Goal: Task Accomplishment & Management: Use online tool/utility

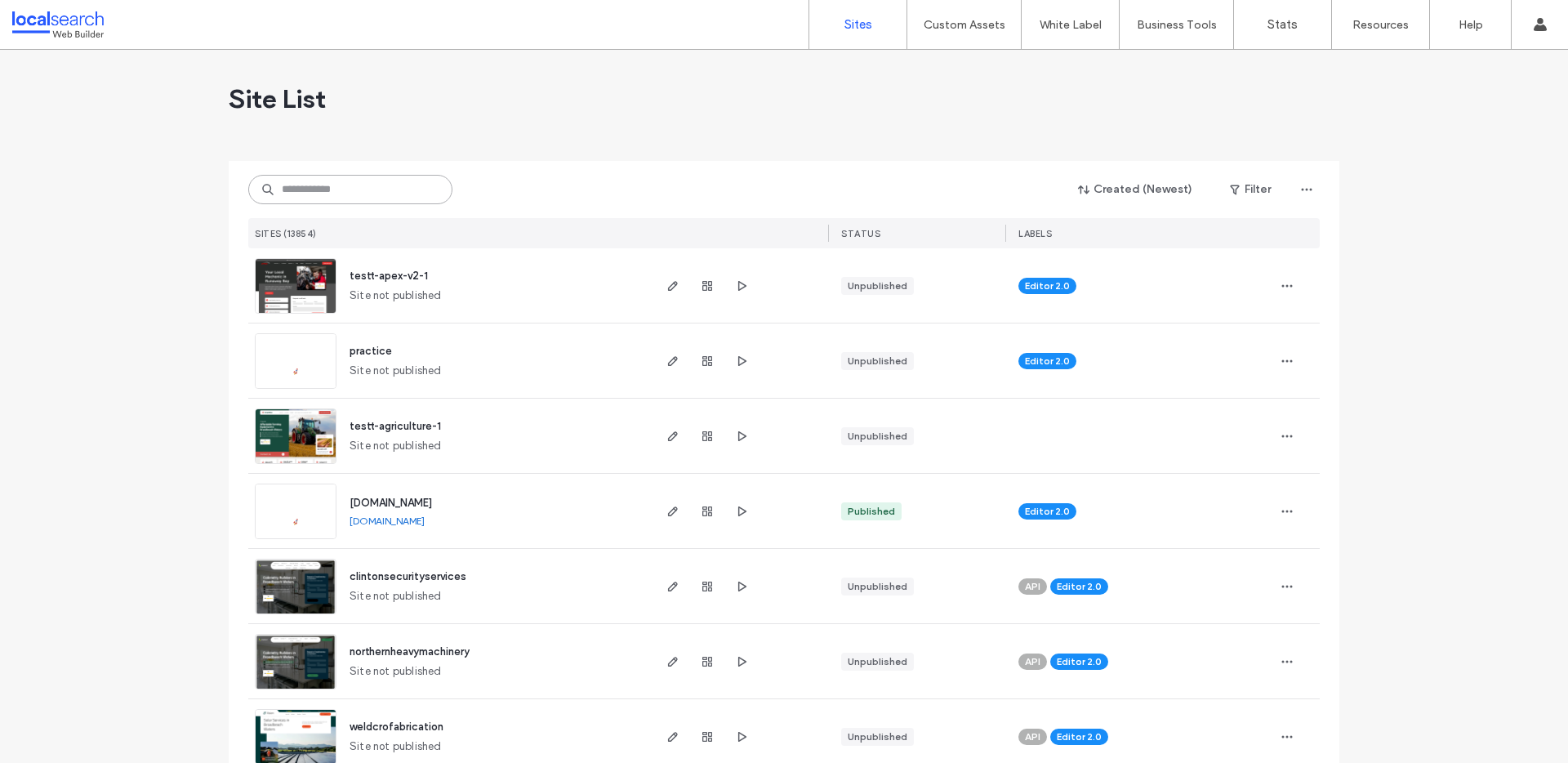
click at [334, 190] on input at bounding box center [350, 190] width 204 height 29
paste input "**********"
type input "**********"
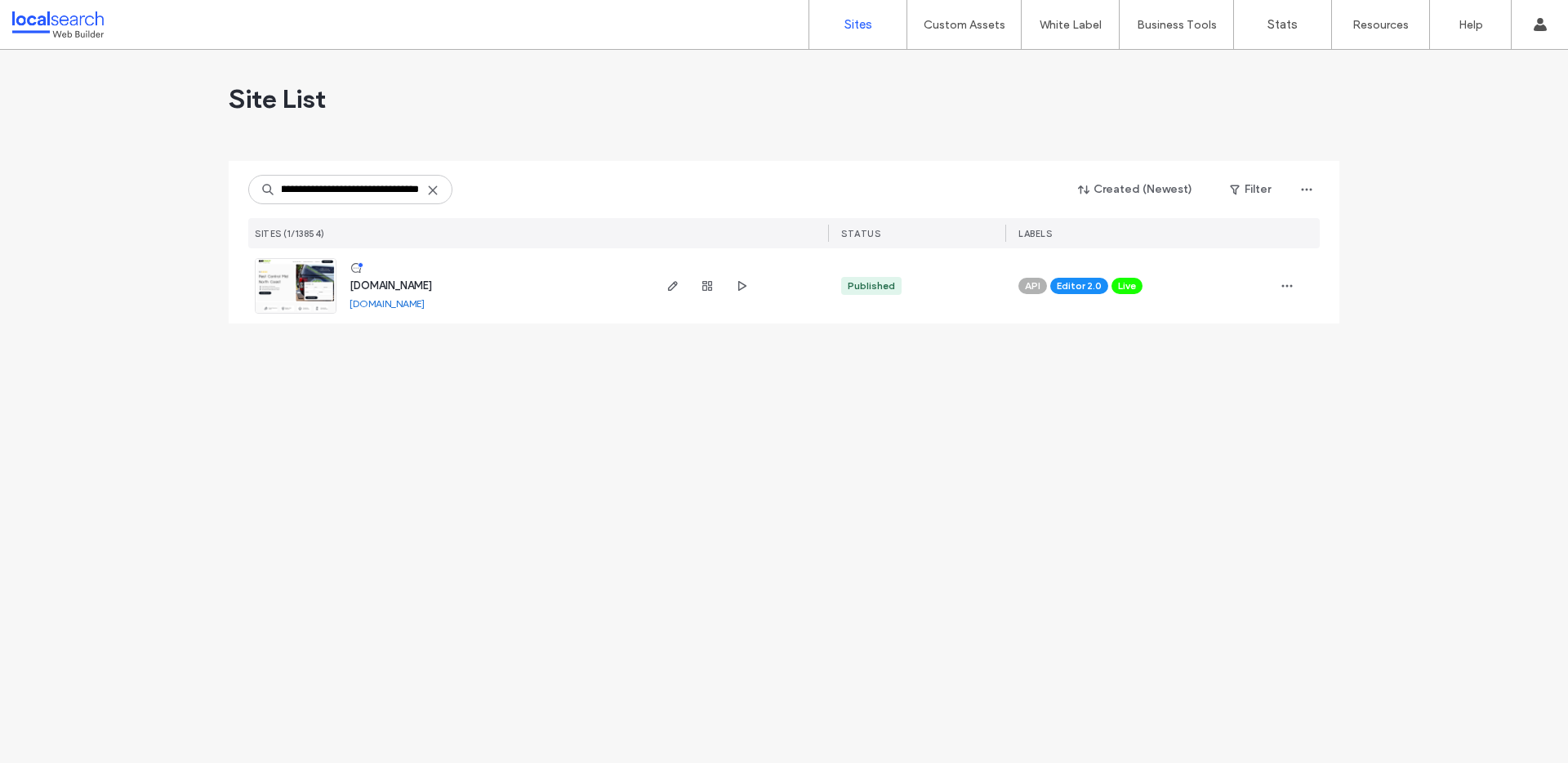
scroll to position [0, 0]
click at [339, 285] on div "[DOMAIN_NAME] [DOMAIN_NAME]" at bounding box center [493, 286] width 313 height 75
click at [319, 285] on img at bounding box center [295, 314] width 80 height 111
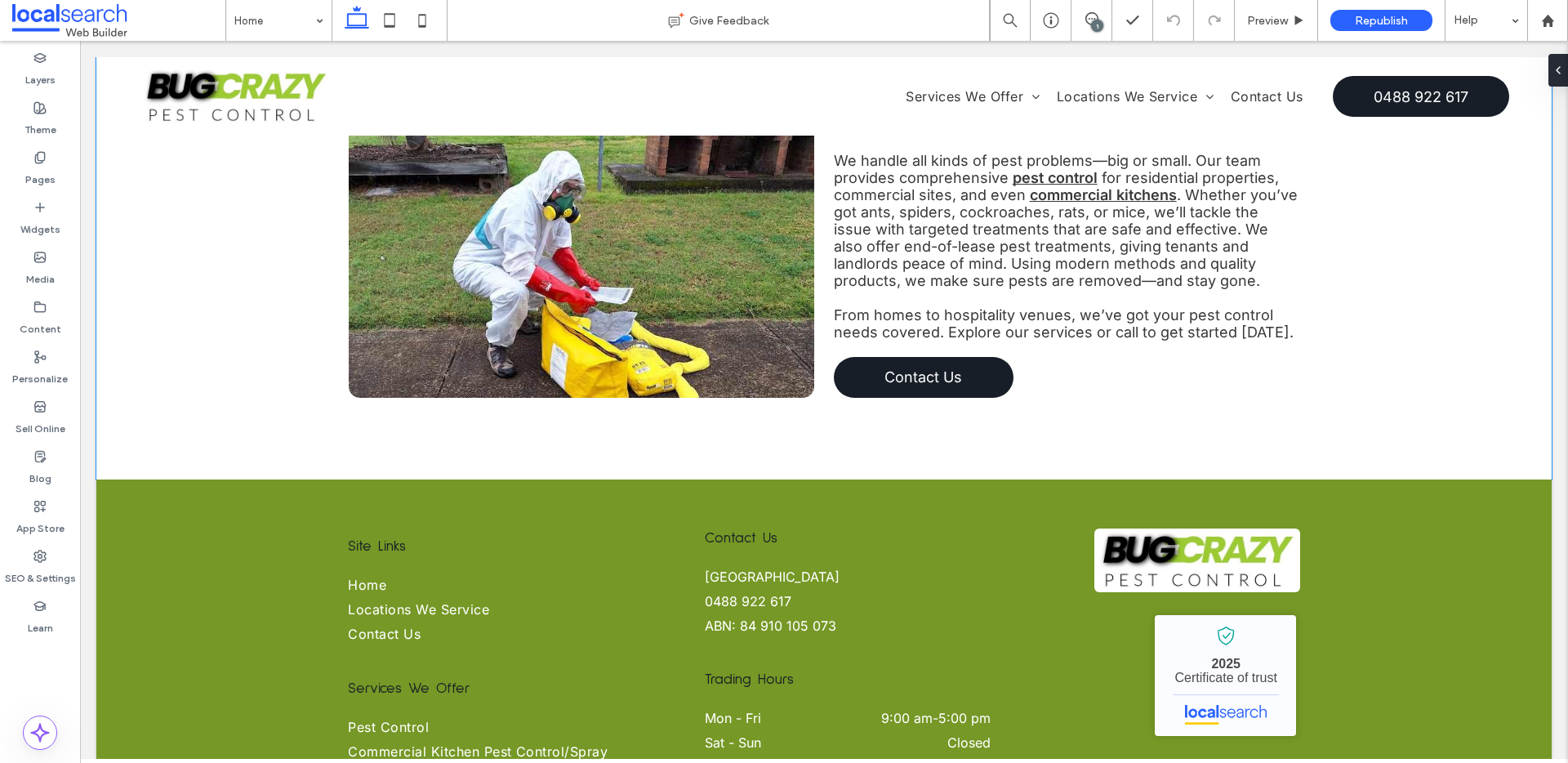
scroll to position [2784, 0]
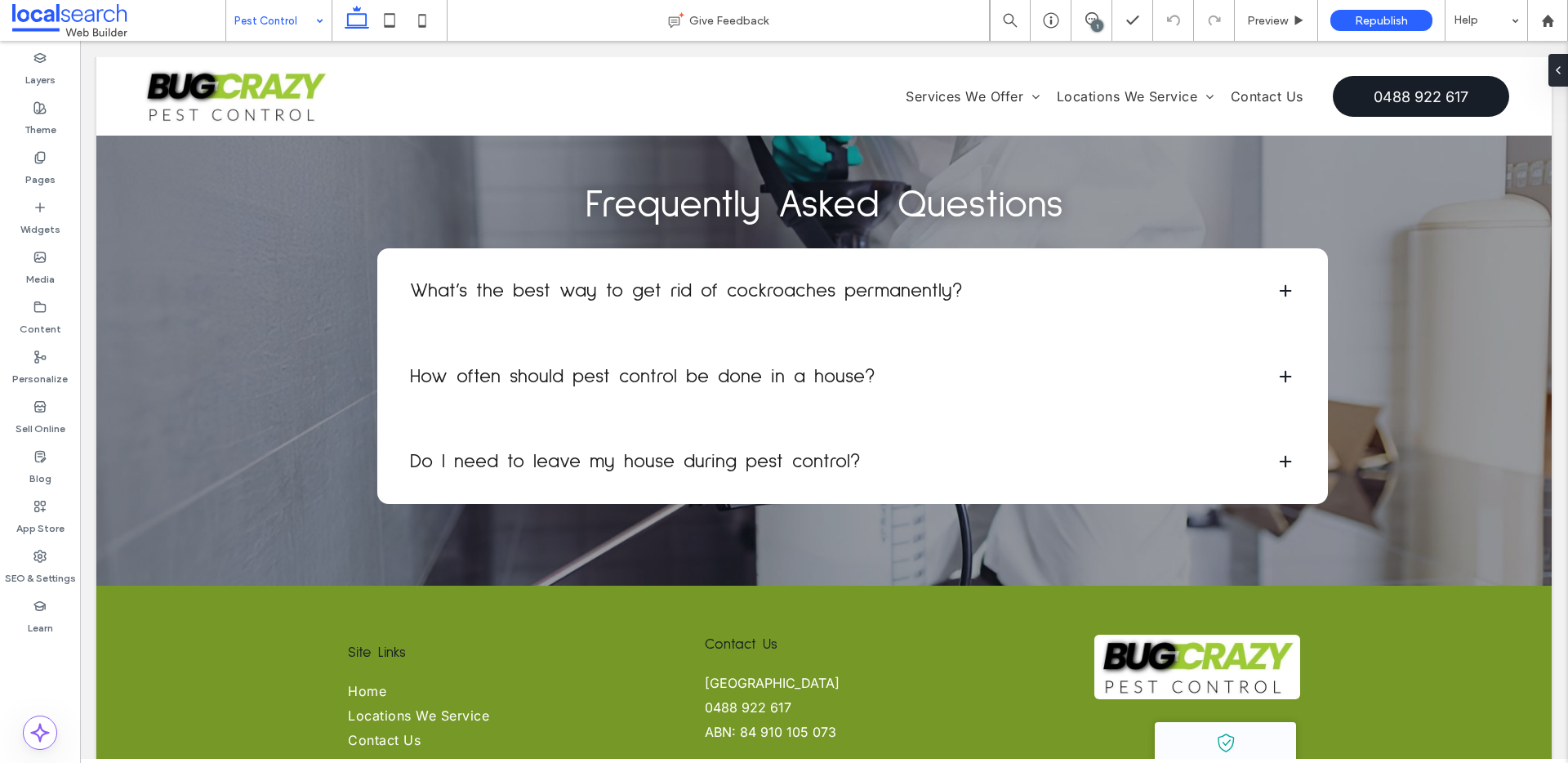
scroll to position [4505, 0]
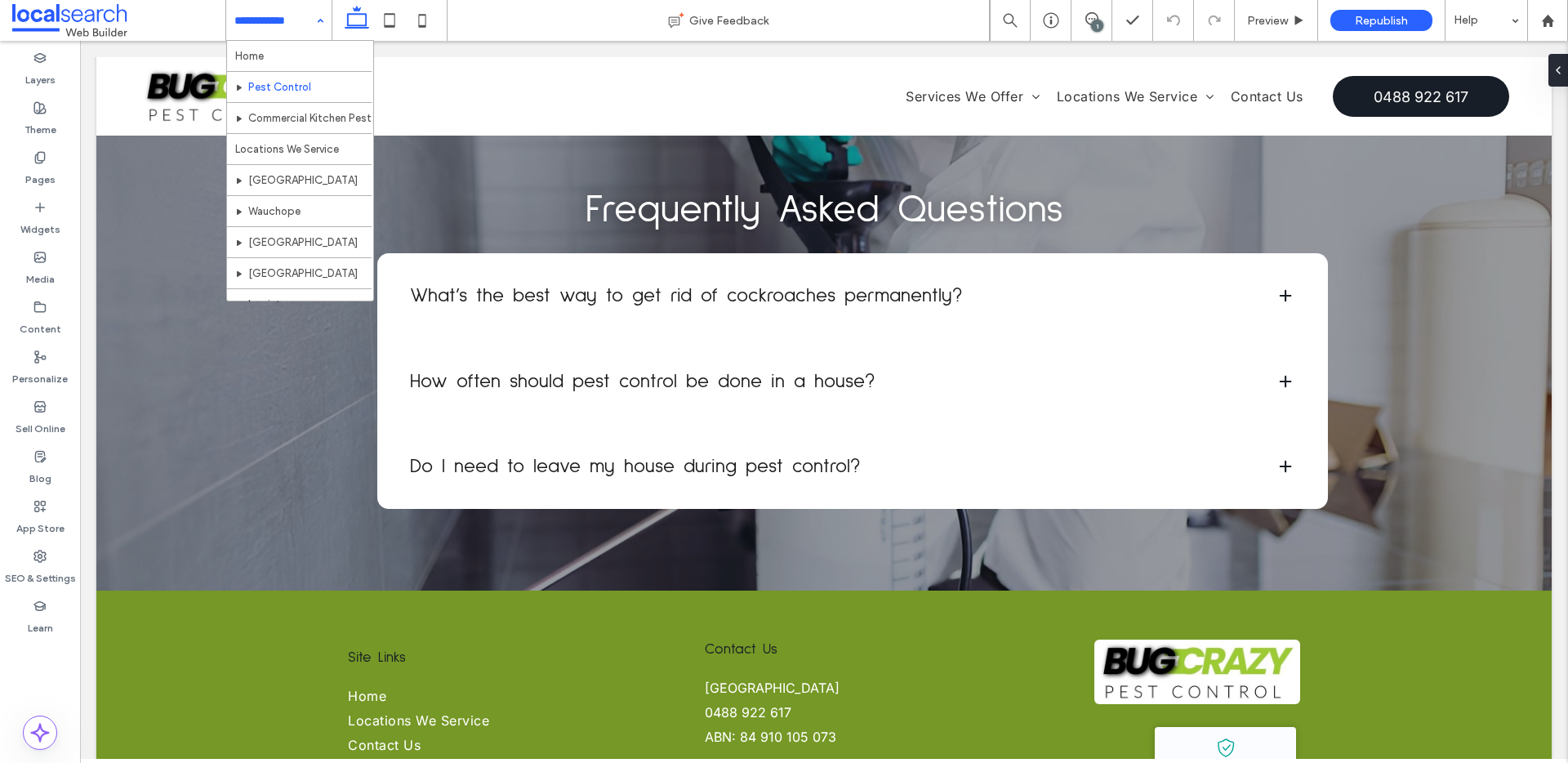
click at [290, 22] on input at bounding box center [275, 20] width 81 height 41
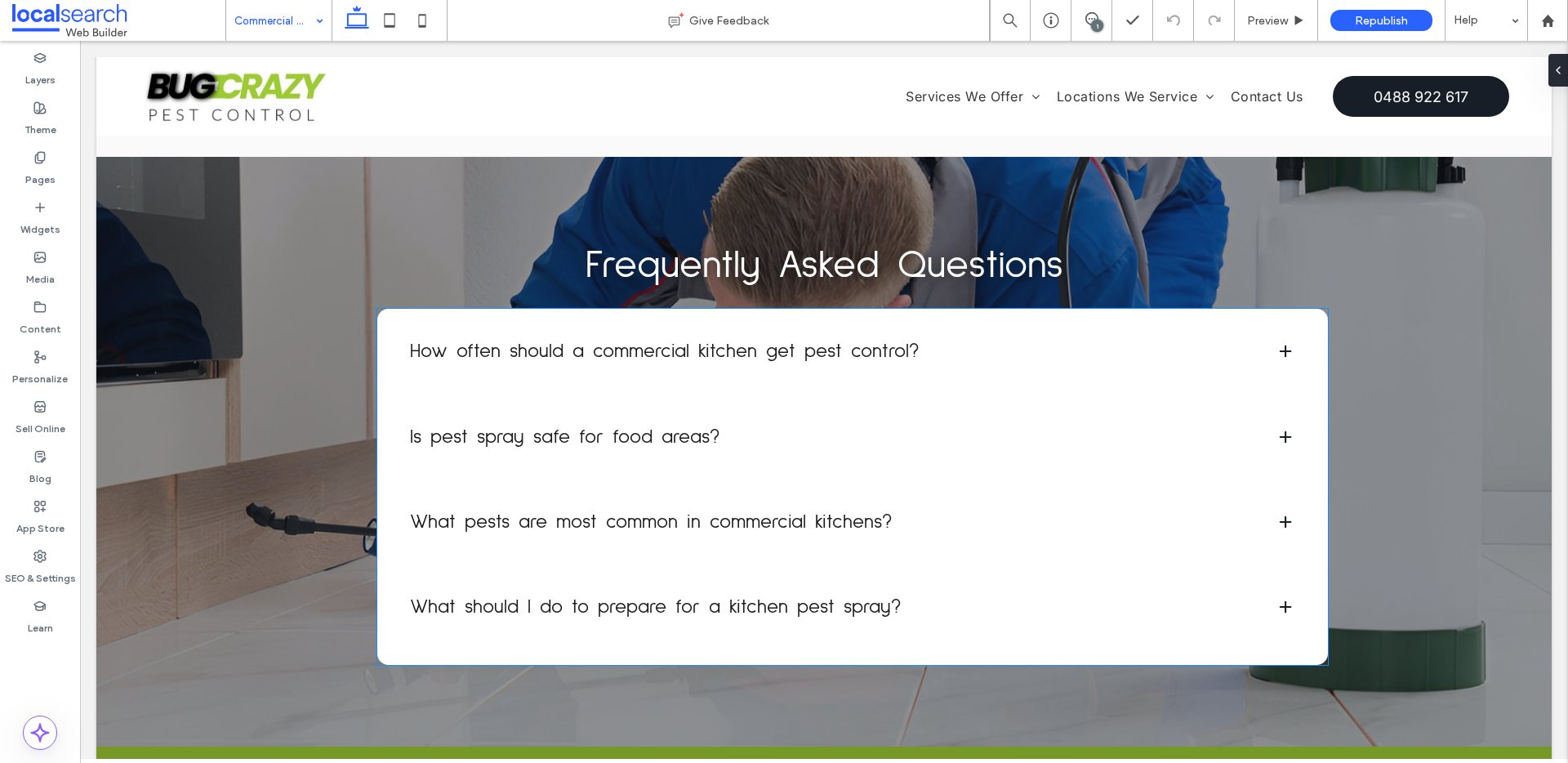
scroll to position [2052, 0]
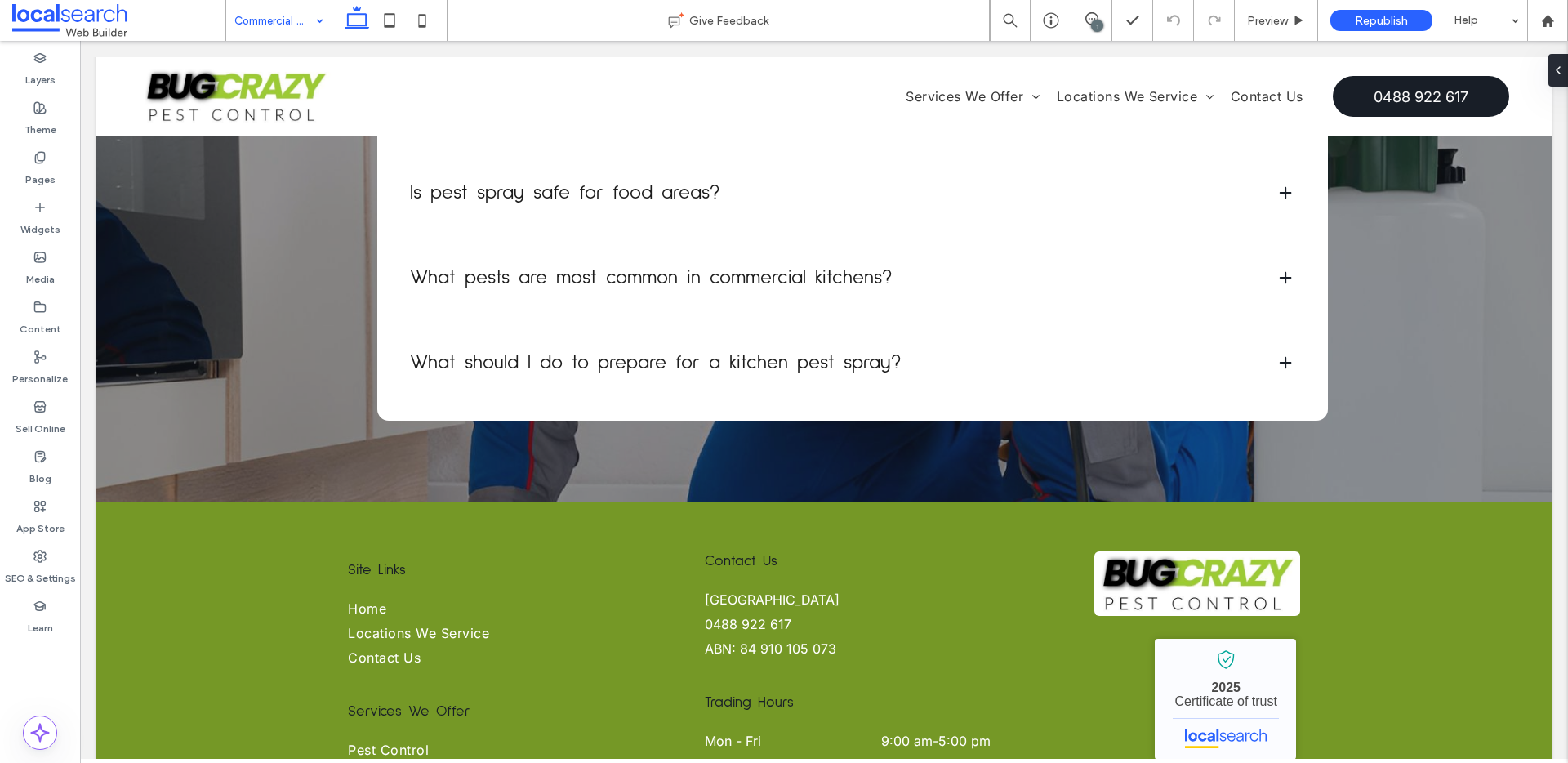
drag, startPoint x: 303, startPoint y: 28, endPoint x: 301, endPoint y: 40, distance: 12.2
click at [303, 28] on input at bounding box center [275, 20] width 81 height 41
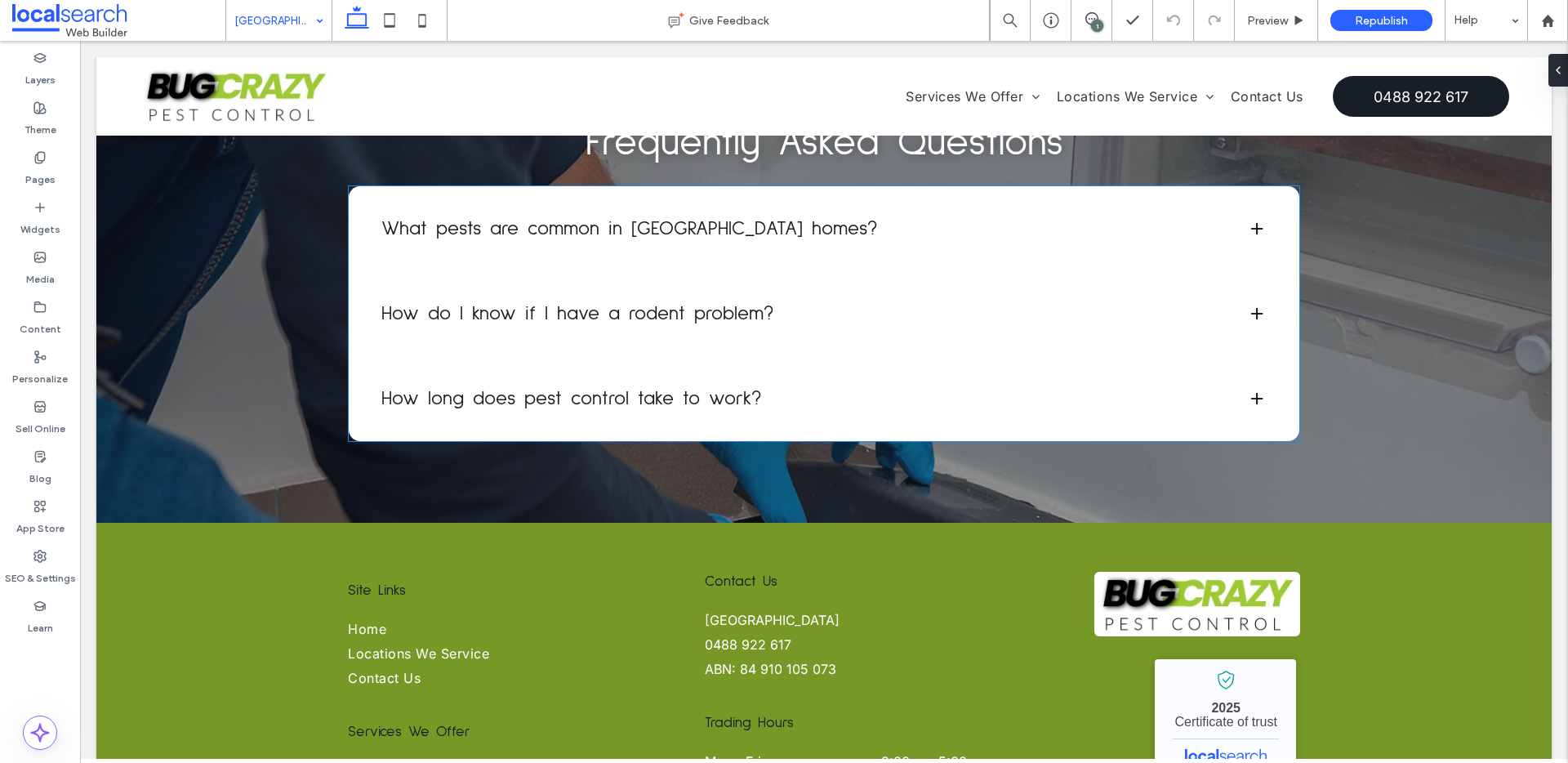
scroll to position [2977, 0]
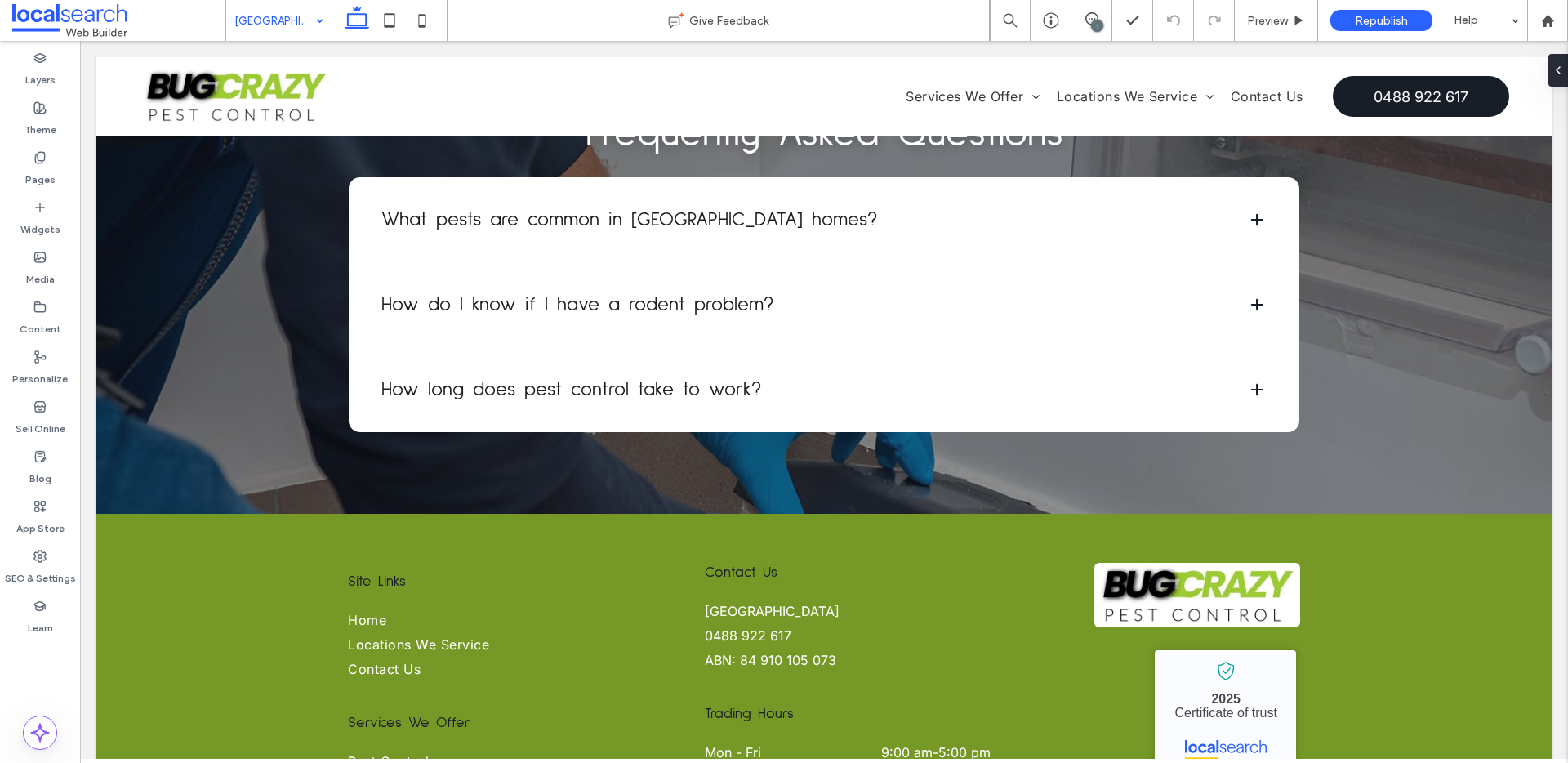
click at [276, 31] on input at bounding box center [275, 20] width 81 height 41
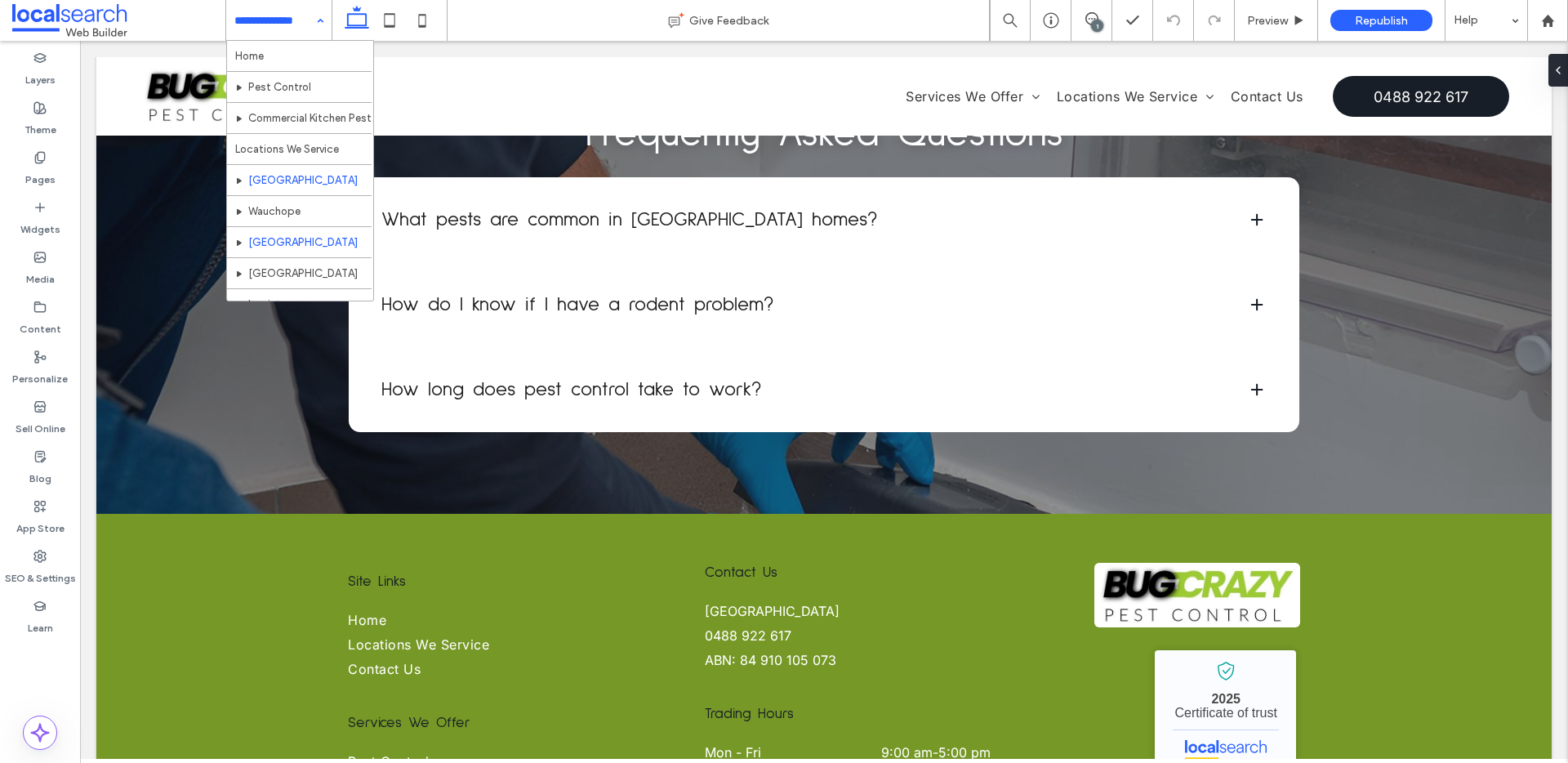
scroll to position [88, 0]
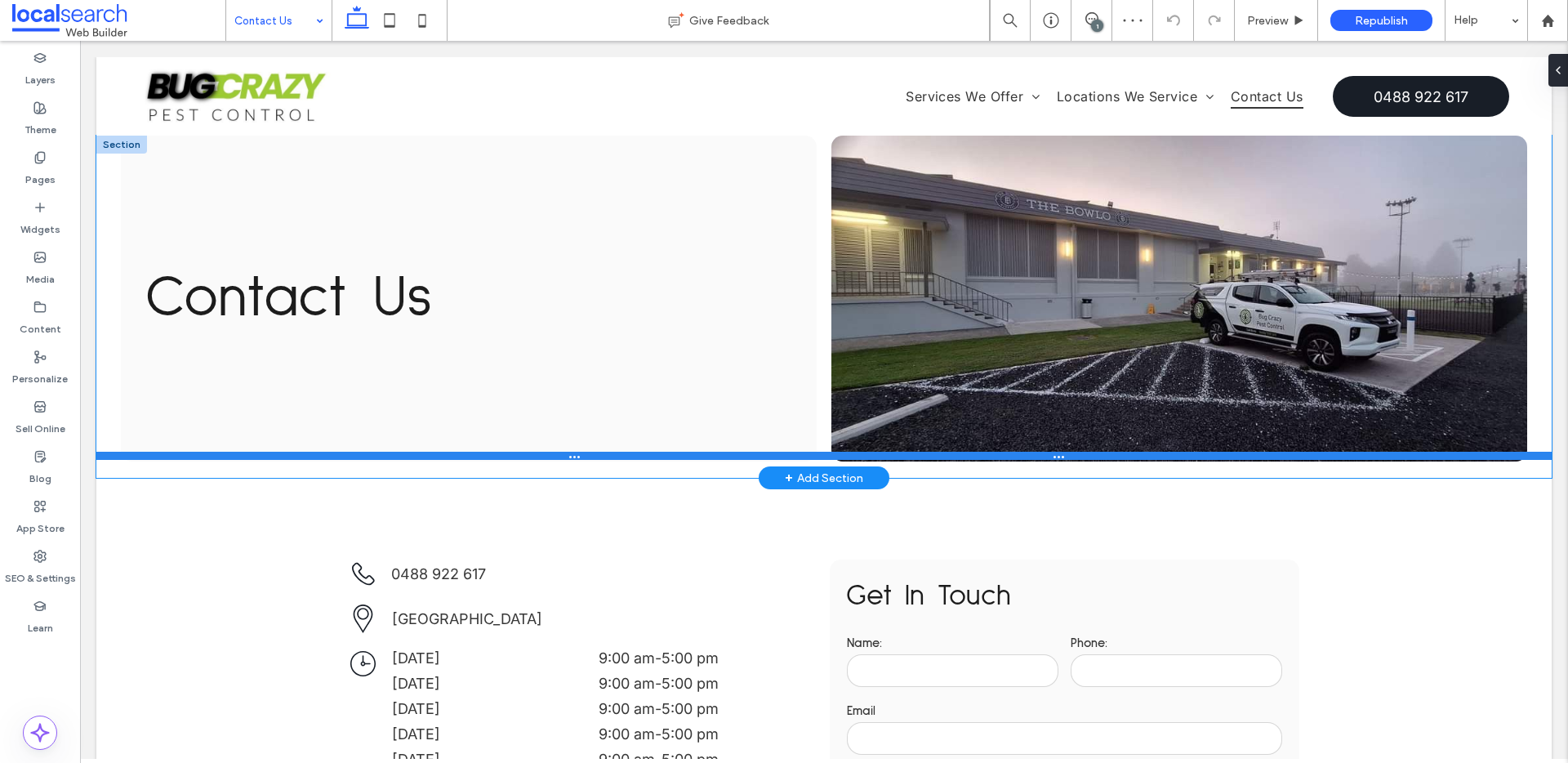
scroll to position [9, 0]
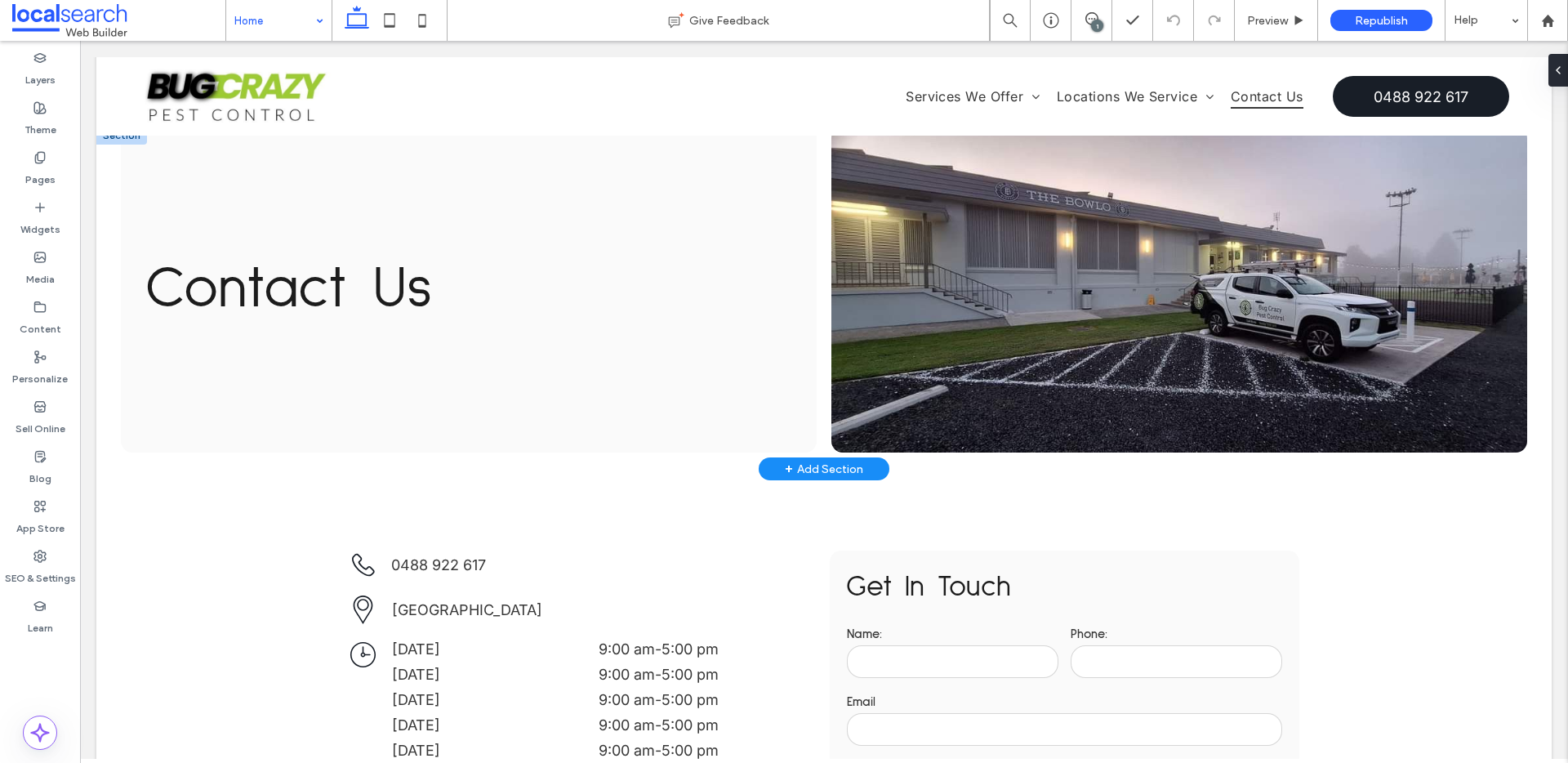
drag, startPoint x: 301, startPoint y: 61, endPoint x: 276, endPoint y: 55, distance: 25.7
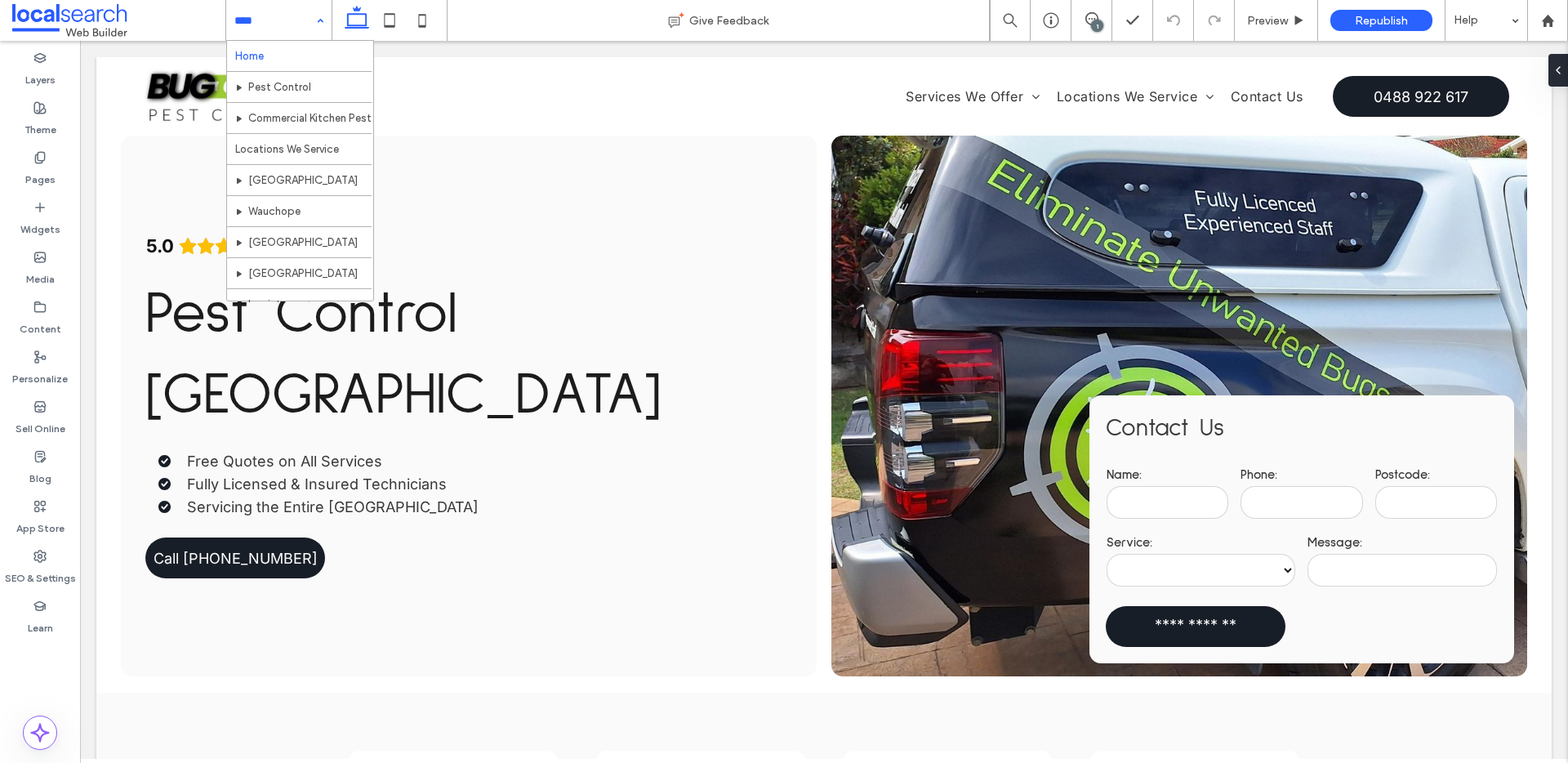
click at [259, 18] on input at bounding box center [275, 20] width 81 height 41
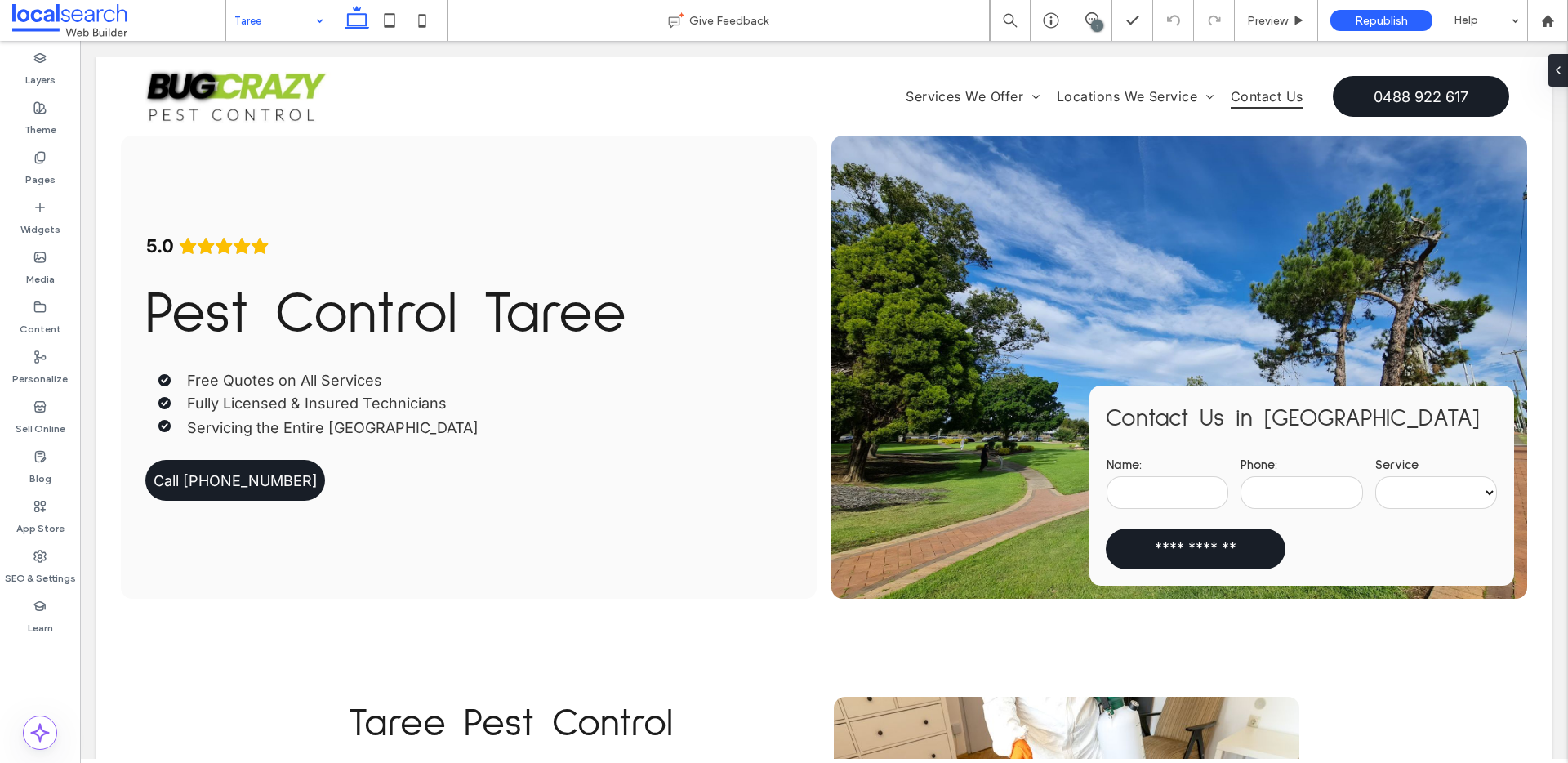
click at [294, 15] on input at bounding box center [275, 20] width 81 height 41
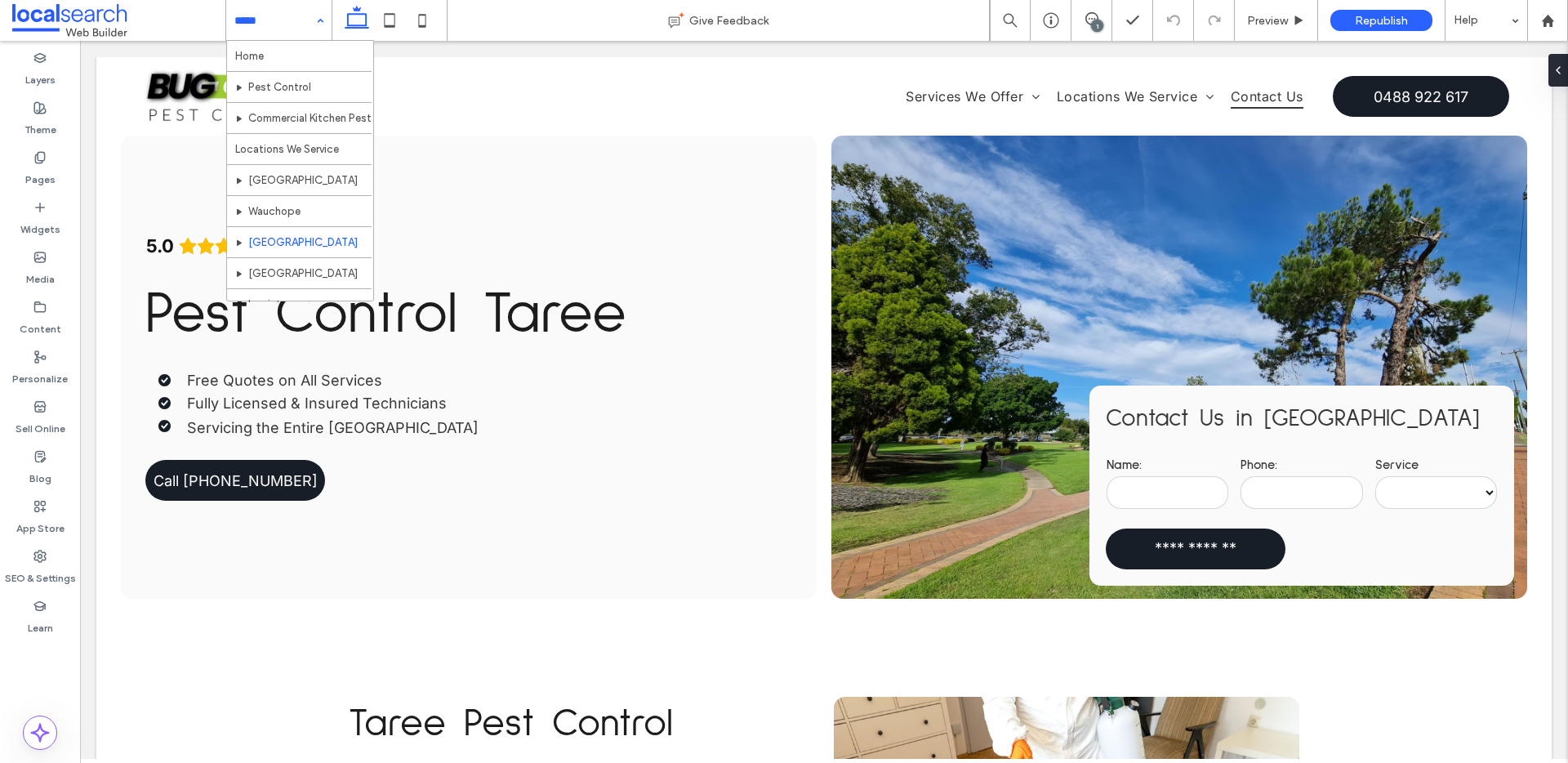
scroll to position [88, 0]
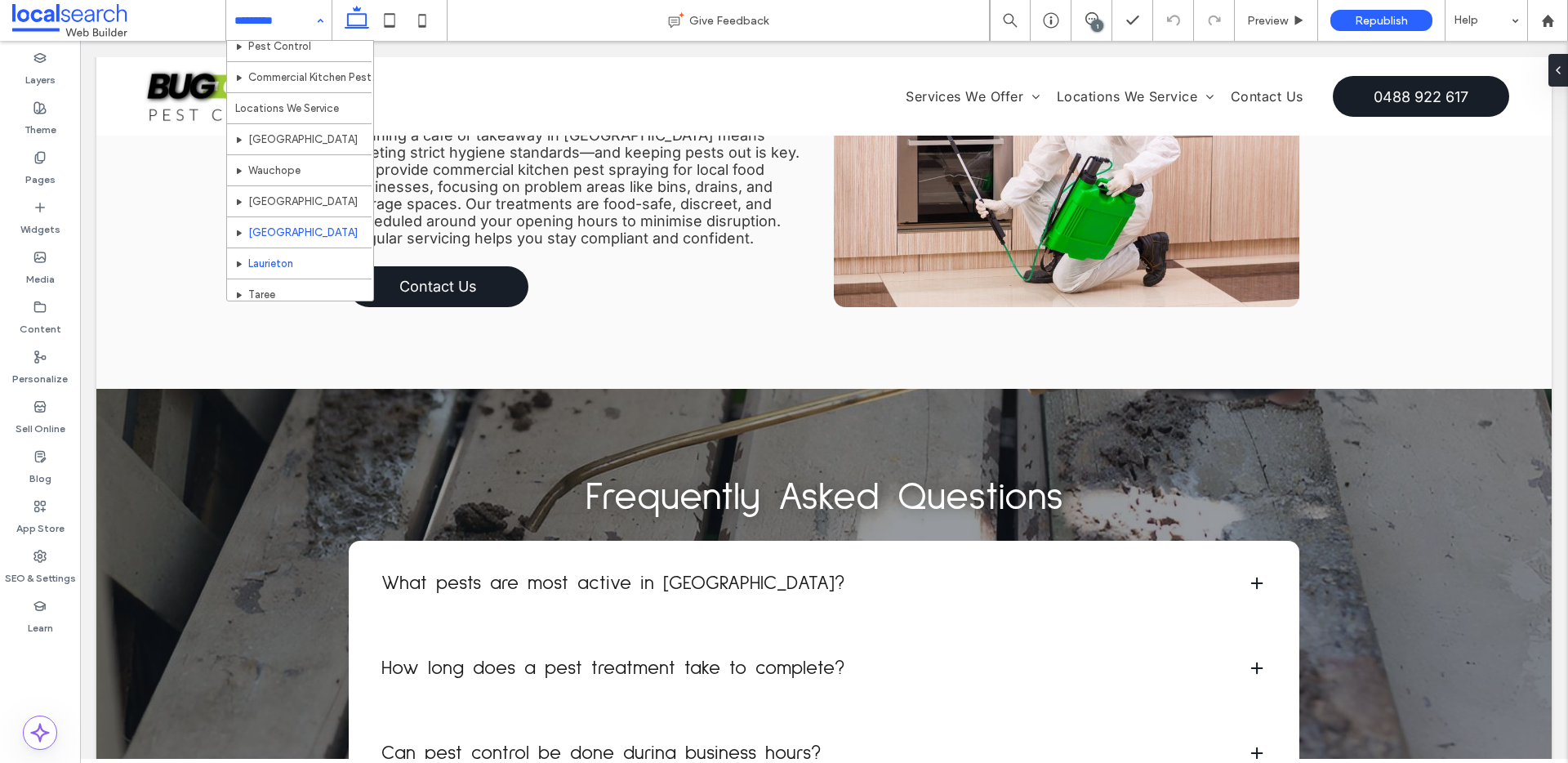
scroll to position [88, 0]
